Goal: Complete application form

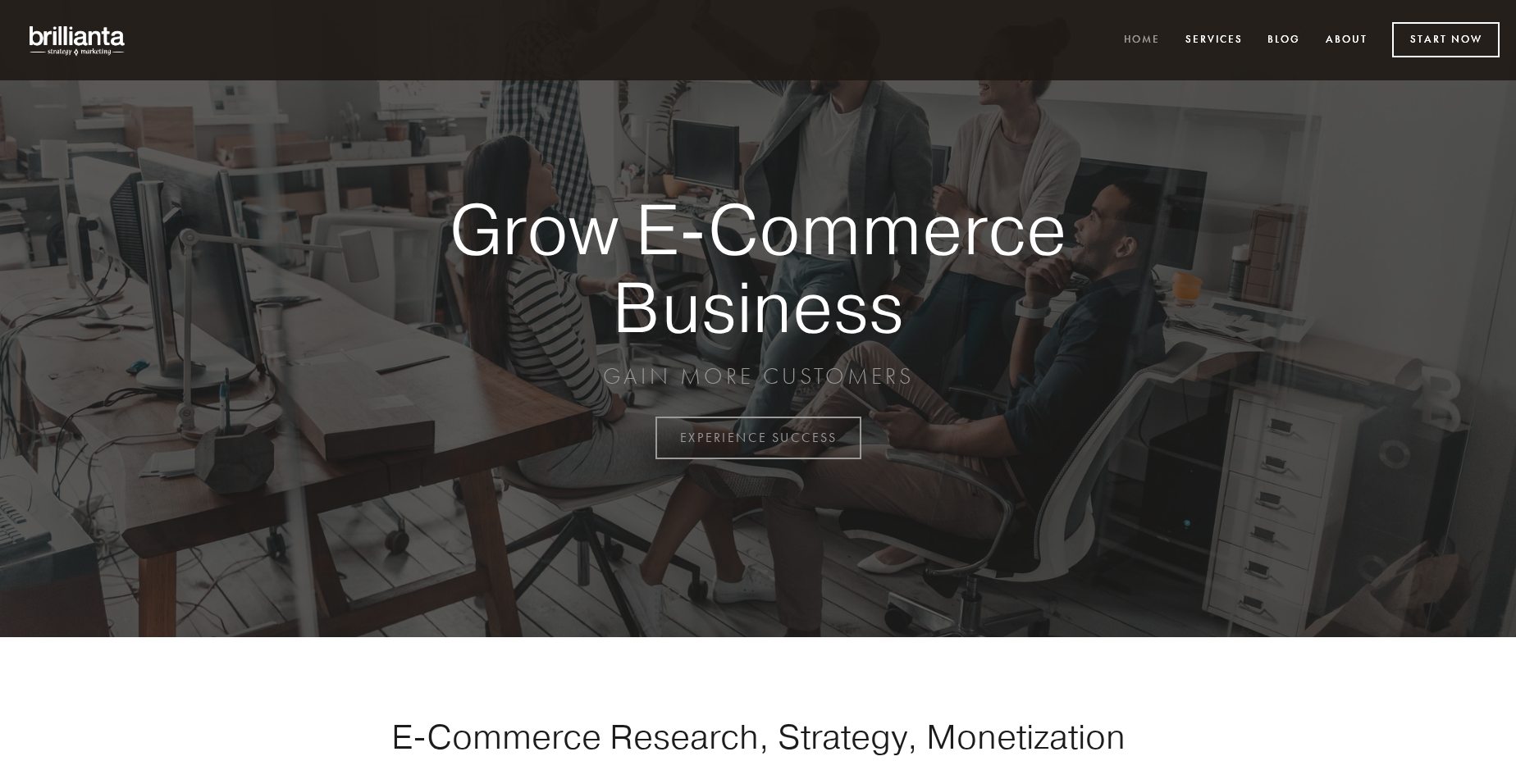
scroll to position [4300, 0]
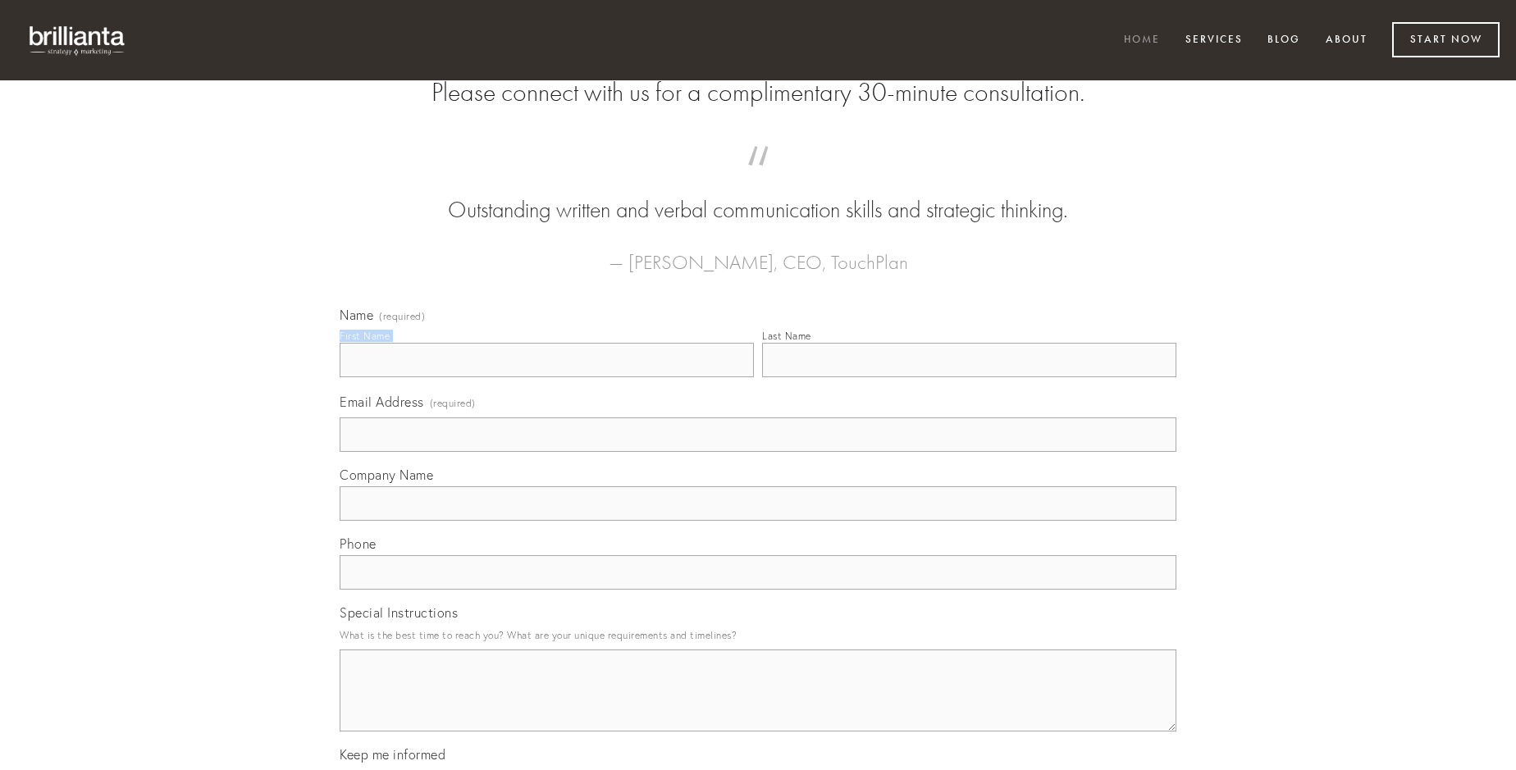
type input "[PERSON_NAME]"
click at [969, 377] on input "Last Name" at bounding box center [969, 360] width 414 height 34
type input "[PERSON_NAME]"
click at [758, 452] on input "Email Address (required)" at bounding box center [758, 435] width 837 height 34
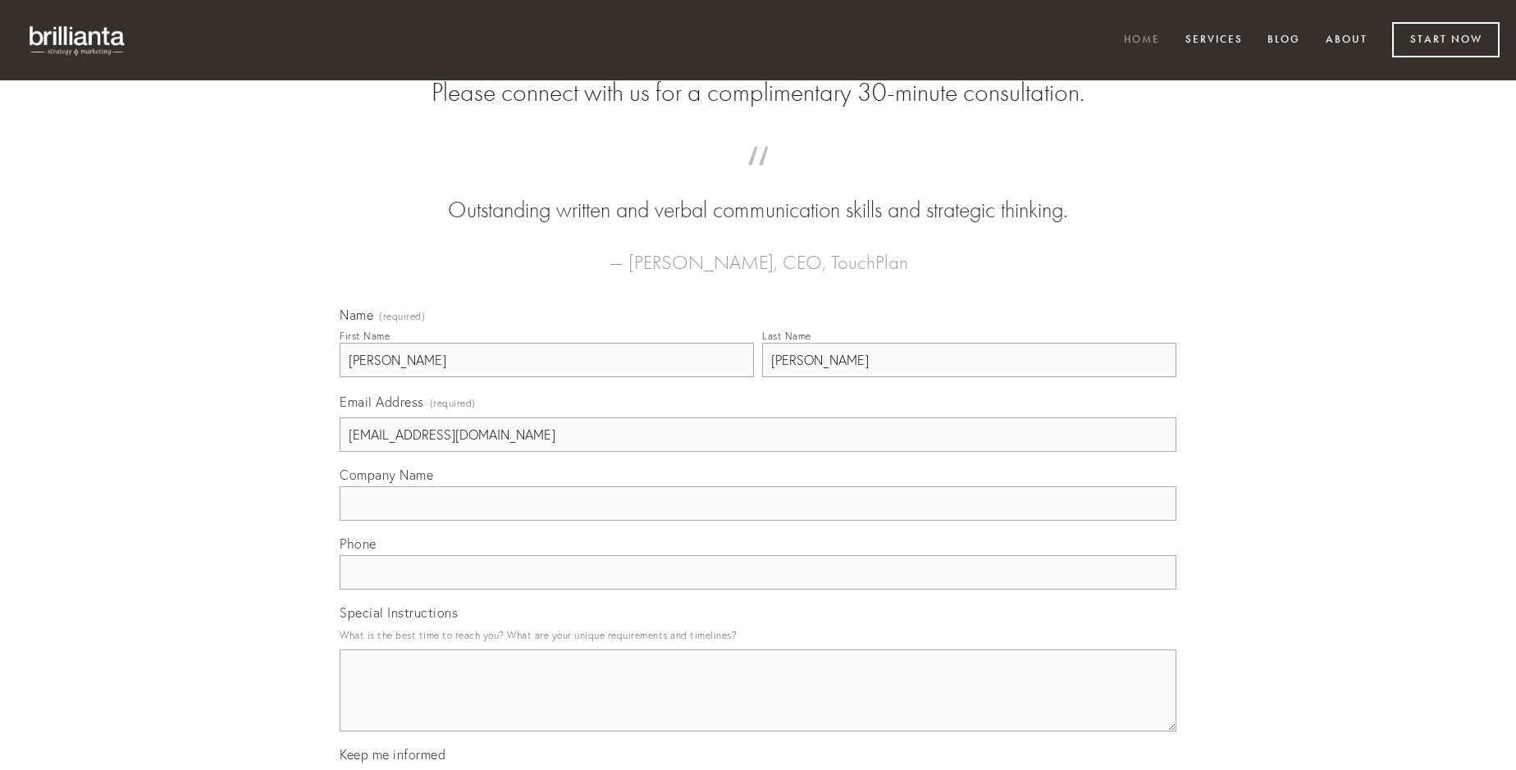
type input "[EMAIL_ADDRESS][DOMAIN_NAME]"
click at [758, 521] on input "Company Name" at bounding box center [758, 503] width 837 height 34
type input "depraedor"
click at [758, 590] on input "text" at bounding box center [758, 572] width 837 height 34
click at [758, 705] on textarea "Special Instructions" at bounding box center [758, 691] width 837 height 82
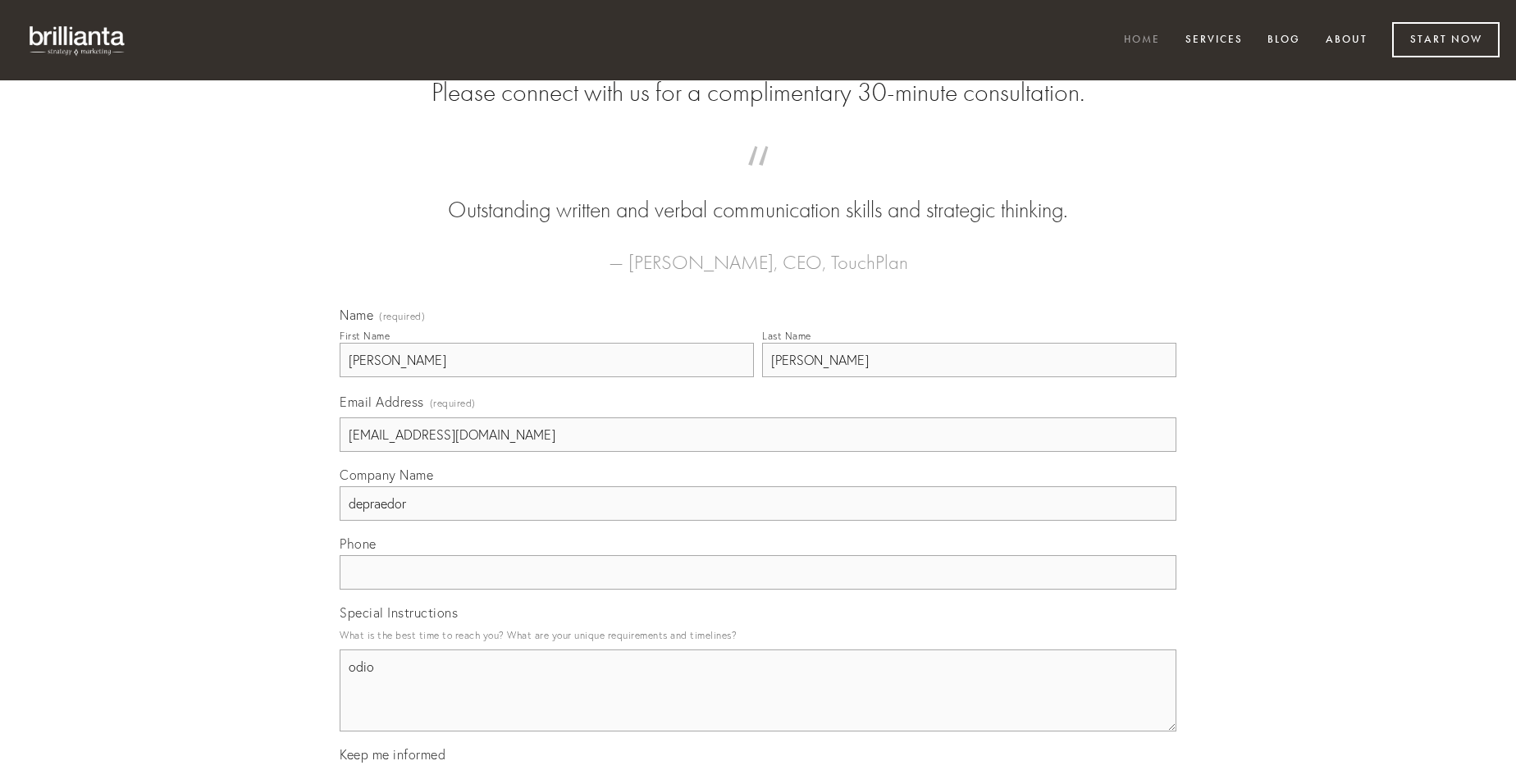
type textarea "odio"
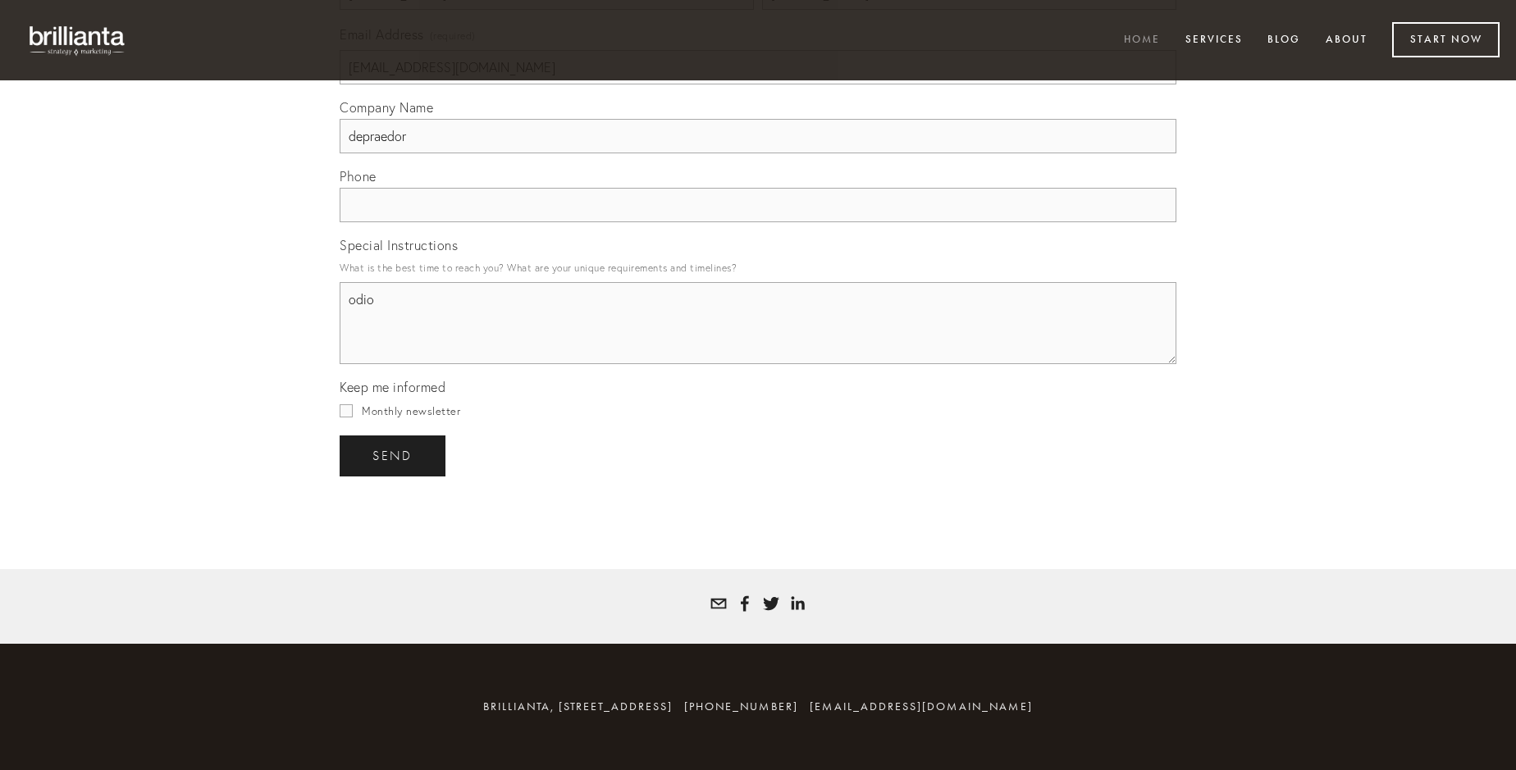
click at [394, 455] on span "send" at bounding box center [392, 456] width 40 height 15
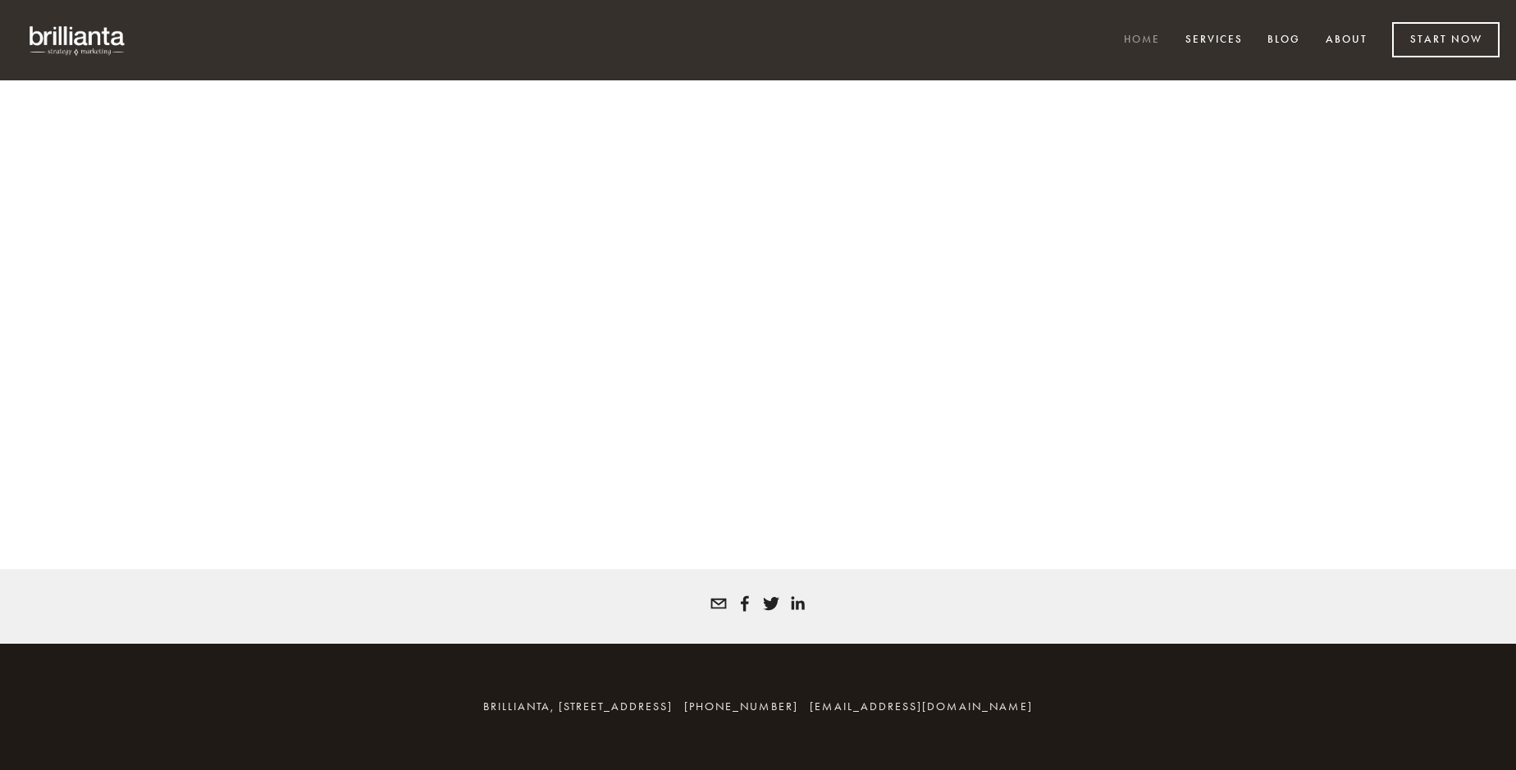
scroll to position [4278, 0]
